Goal: Information Seeking & Learning: Learn about a topic

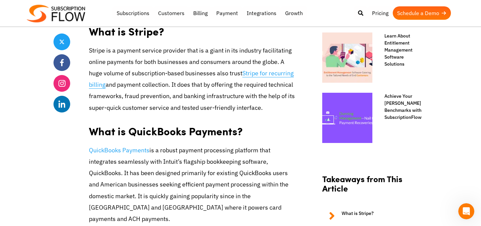
click at [261, 74] on link "Stripe for recurring billing" at bounding box center [191, 78] width 205 height 19
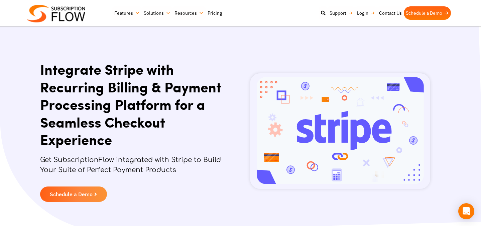
click at [219, 13] on link "Pricing" at bounding box center [215, 12] width 18 height 13
